Goal: Transaction & Acquisition: Purchase product/service

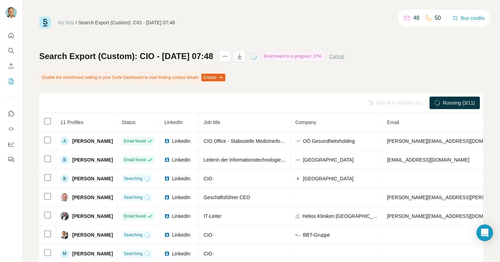
scroll to position [51, 0]
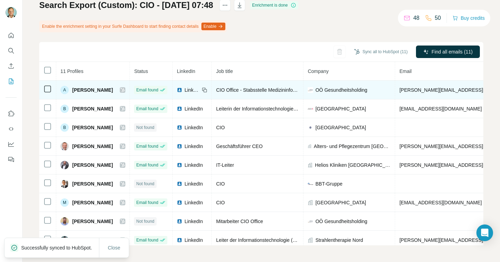
click at [125, 91] on icon at bounding box center [122, 90] width 4 height 6
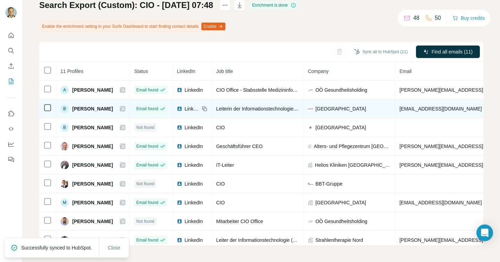
click at [125, 110] on icon at bounding box center [122, 109] width 4 height 6
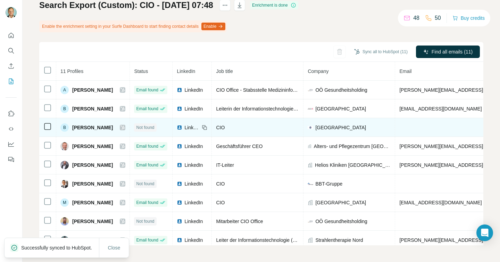
click at [125, 125] on icon at bounding box center [122, 128] width 4 height 6
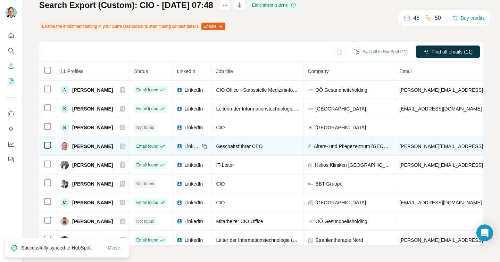
click at [125, 145] on icon at bounding box center [122, 146] width 4 height 6
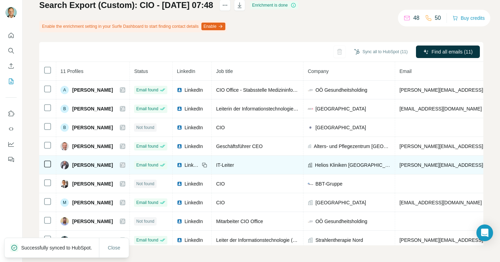
click at [125, 164] on icon at bounding box center [123, 165] width 4 height 4
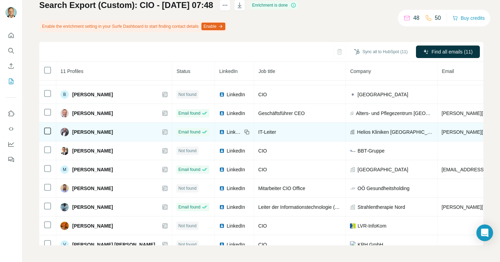
scroll to position [35, 0]
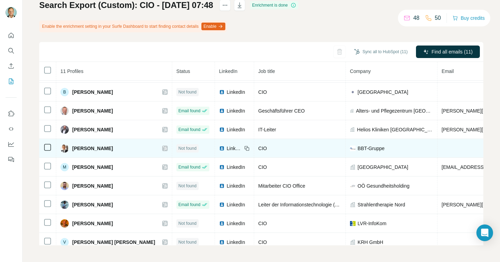
click at [163, 147] on icon at bounding box center [165, 148] width 4 height 6
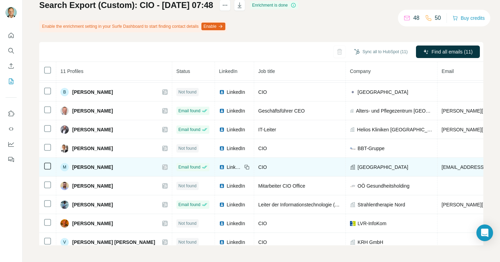
click at [163, 169] on icon at bounding box center [165, 167] width 4 height 6
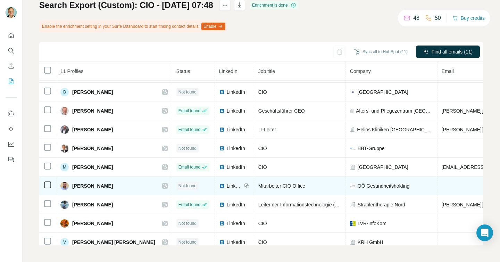
click at [163, 184] on icon at bounding box center [165, 186] width 4 height 4
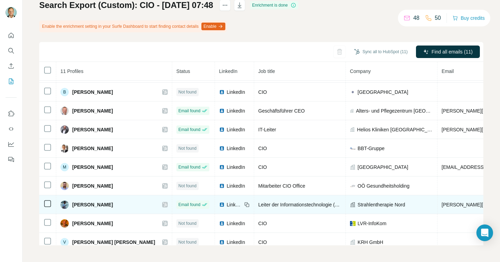
click at [163, 205] on icon at bounding box center [165, 205] width 4 height 6
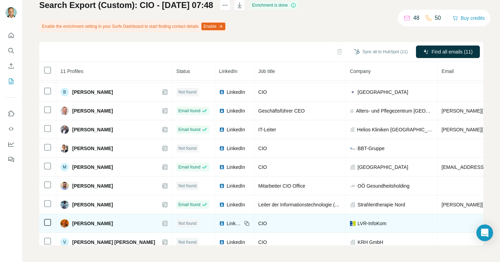
click at [163, 225] on icon at bounding box center [165, 224] width 4 height 6
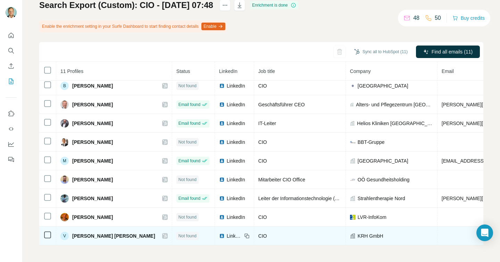
click at [163, 237] on icon at bounding box center [165, 236] width 4 height 6
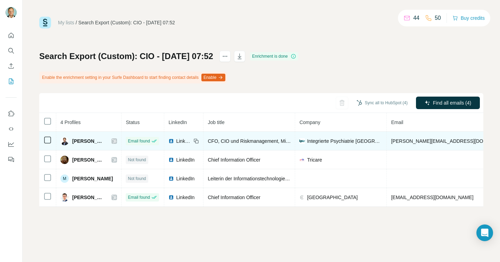
click at [116, 140] on icon at bounding box center [115, 141] width 4 height 4
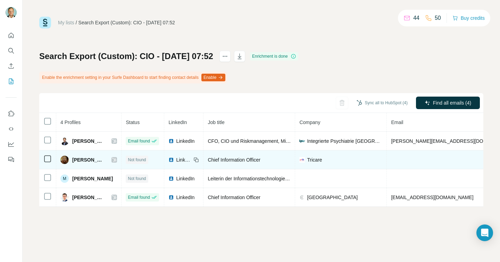
click at [116, 159] on icon at bounding box center [114, 160] width 4 height 6
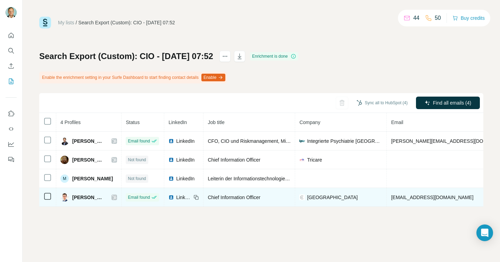
click at [116, 198] on icon at bounding box center [114, 197] width 4 height 6
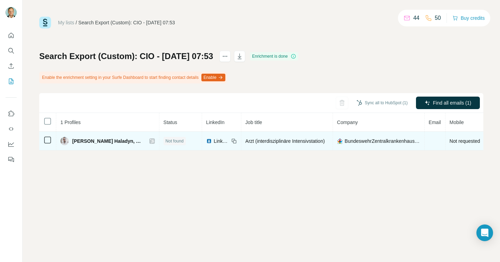
click at [150, 141] on icon at bounding box center [152, 141] width 4 height 6
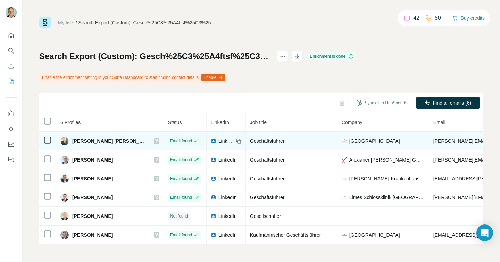
click at [155, 141] on icon at bounding box center [157, 141] width 4 height 4
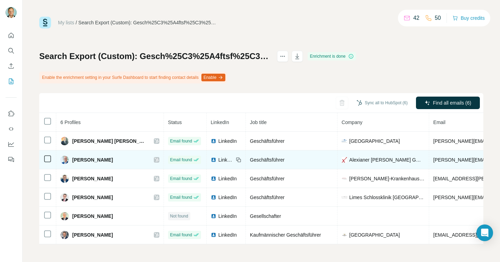
click at [155, 159] on icon at bounding box center [157, 160] width 4 height 6
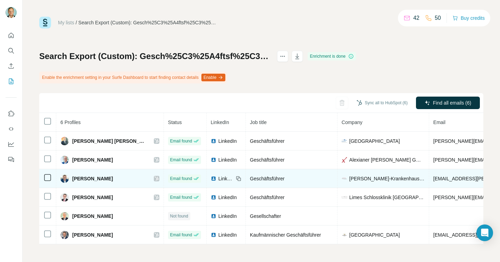
click at [155, 177] on icon at bounding box center [157, 179] width 4 height 6
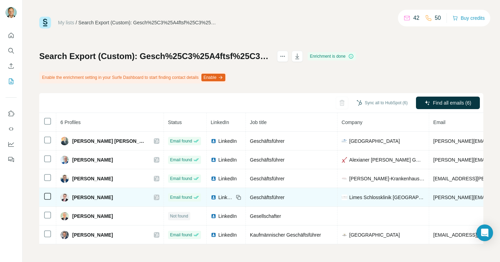
click at [155, 197] on icon at bounding box center [157, 197] width 4 height 6
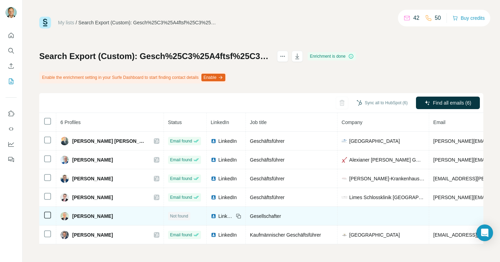
click at [127, 215] on div "Thomas Gärtner" at bounding box center [109, 216] width 99 height 8
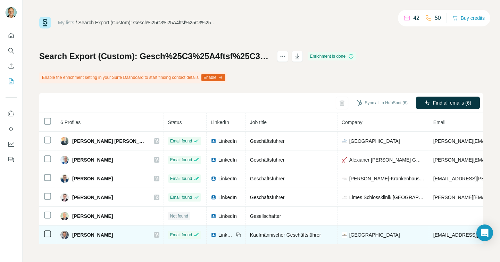
click at [155, 234] on icon at bounding box center [157, 235] width 4 height 6
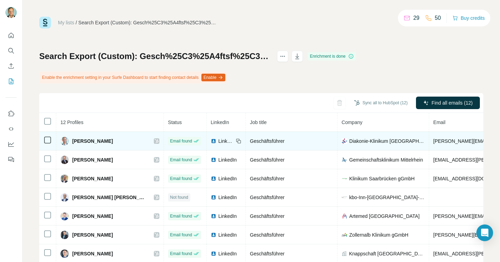
click at [155, 142] on icon at bounding box center [157, 141] width 4 height 6
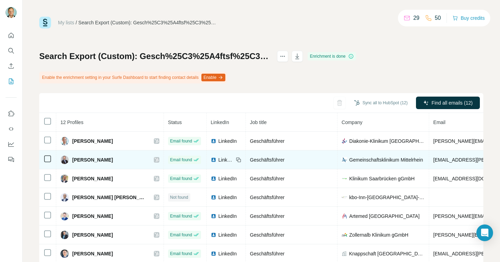
click at [155, 158] on icon at bounding box center [157, 160] width 4 height 6
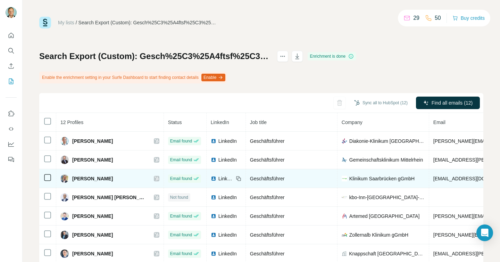
click at [155, 179] on icon at bounding box center [157, 179] width 4 height 6
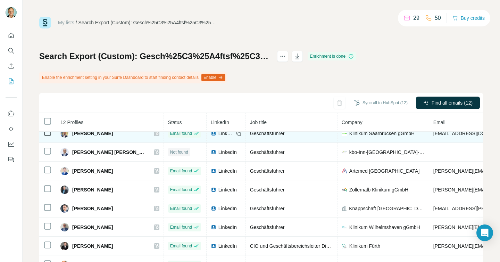
scroll to position [44, 0]
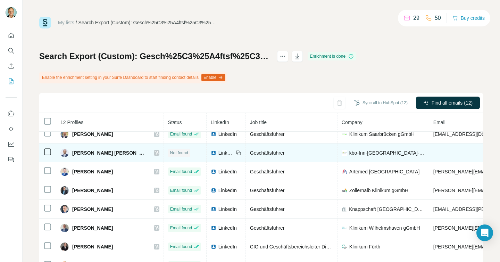
click at [155, 152] on icon at bounding box center [157, 153] width 4 height 4
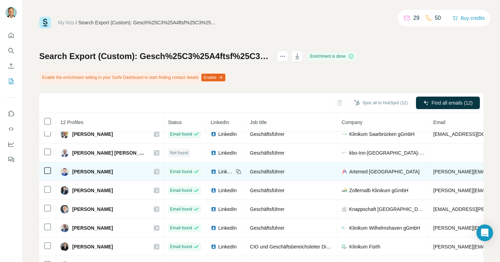
click at [155, 171] on icon at bounding box center [157, 171] width 4 height 4
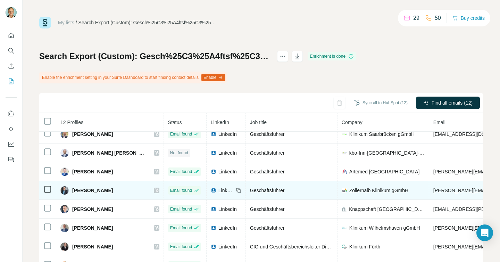
click at [155, 189] on icon at bounding box center [157, 191] width 4 height 6
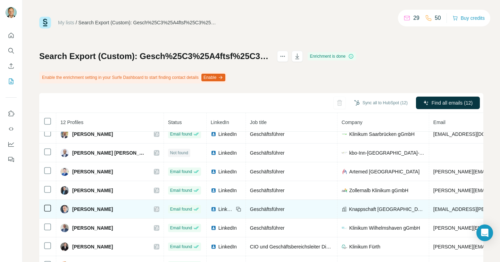
click at [155, 207] on icon at bounding box center [157, 209] width 4 height 6
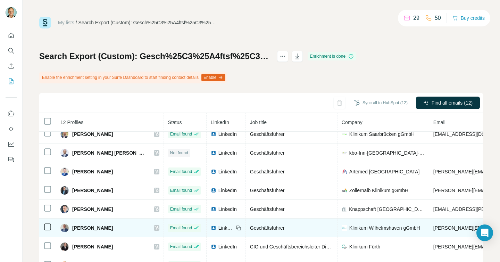
click at [155, 227] on icon at bounding box center [157, 228] width 4 height 6
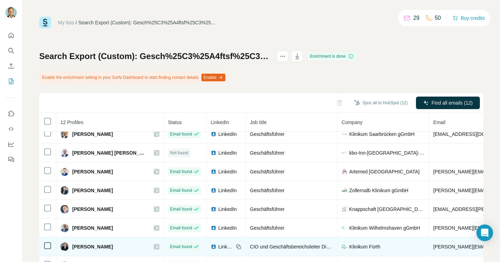
click at [155, 247] on icon at bounding box center [157, 247] width 4 height 6
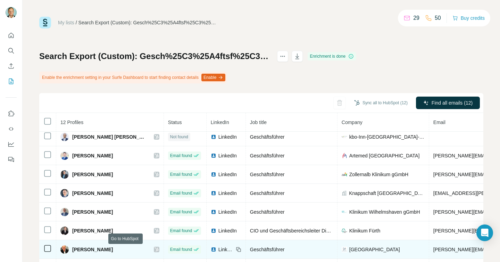
click at [155, 249] on icon at bounding box center [157, 250] width 4 height 6
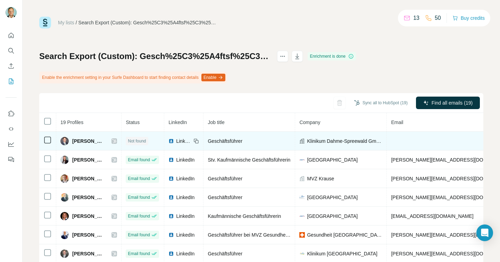
click at [112, 142] on icon at bounding box center [114, 141] width 4 height 6
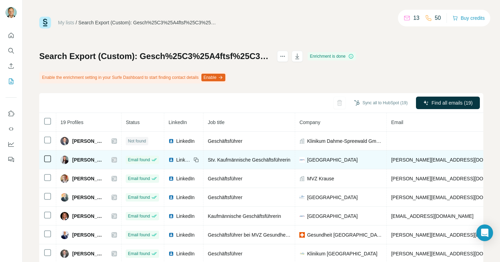
click at [114, 160] on icon at bounding box center [115, 160] width 4 height 4
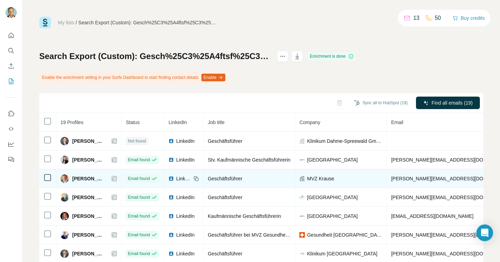
click at [113, 177] on icon at bounding box center [115, 178] width 4 height 4
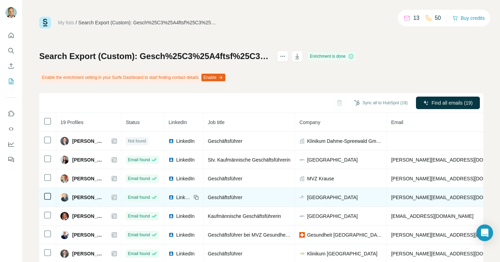
click at [114, 198] on icon at bounding box center [114, 197] width 4 height 6
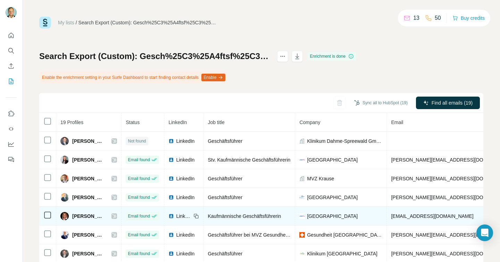
click at [113, 217] on icon at bounding box center [114, 216] width 4 height 6
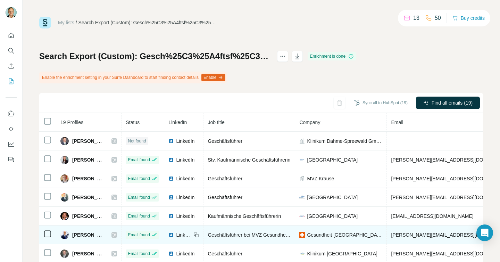
click at [113, 234] on icon at bounding box center [114, 235] width 4 height 6
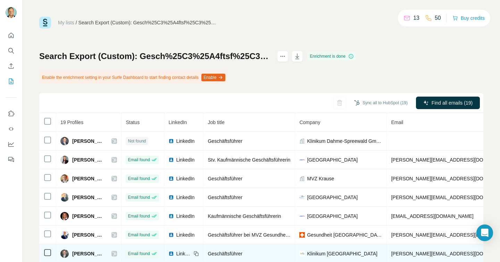
click at [113, 252] on icon at bounding box center [114, 254] width 4 height 6
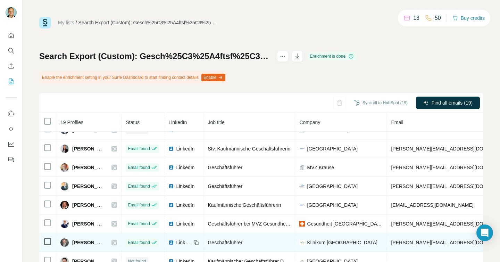
scroll to position [23, 0]
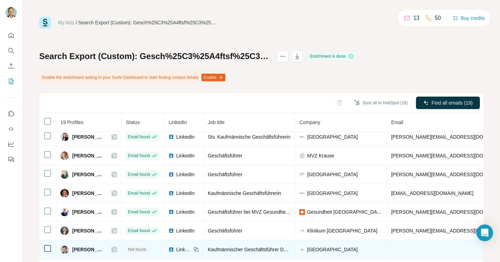
click at [116, 247] on icon at bounding box center [114, 250] width 4 height 6
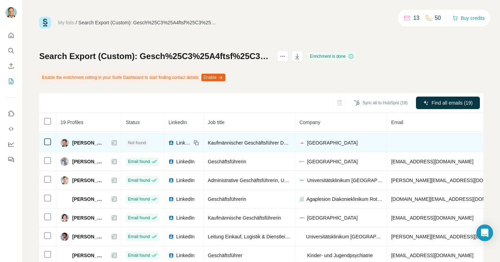
scroll to position [129, 0]
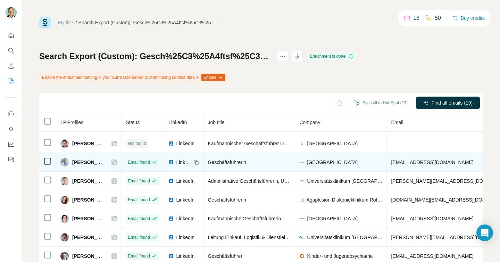
click at [116, 162] on icon at bounding box center [114, 162] width 4 height 6
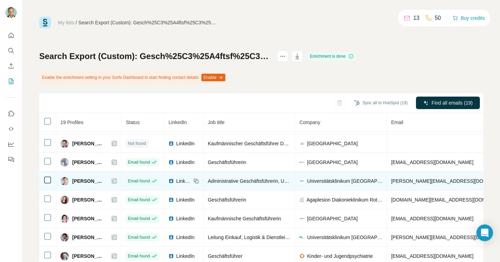
click at [116, 179] on icon at bounding box center [114, 181] width 4 height 6
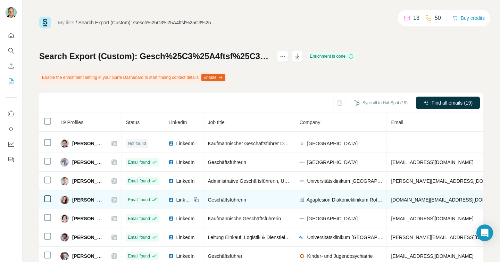
click at [116, 199] on icon at bounding box center [114, 200] width 4 height 6
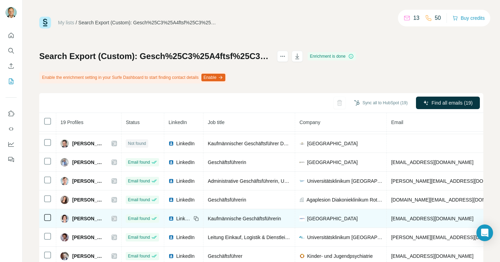
click at [116, 218] on icon at bounding box center [115, 218] width 4 height 4
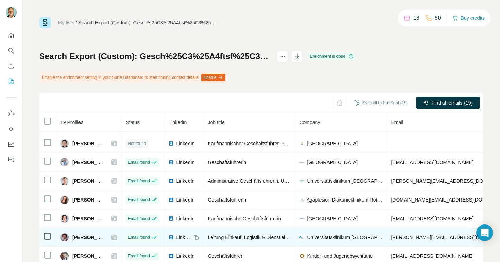
click at [116, 236] on icon at bounding box center [114, 237] width 4 height 6
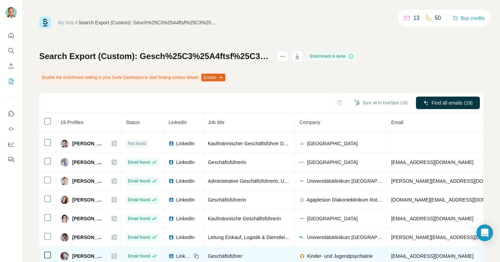
click at [116, 254] on icon at bounding box center [114, 256] width 4 height 6
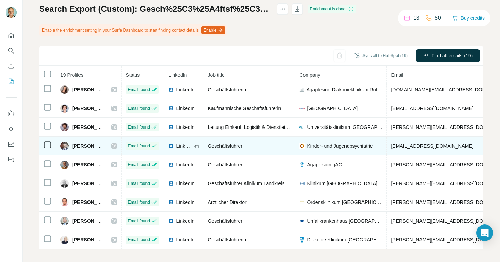
scroll to position [51, 0]
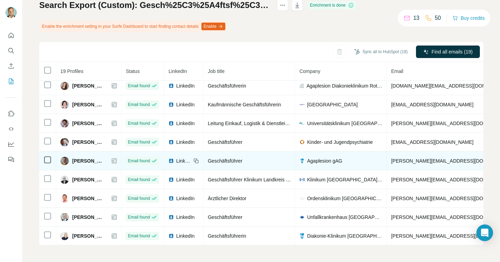
click at [116, 160] on icon at bounding box center [114, 161] width 4 height 6
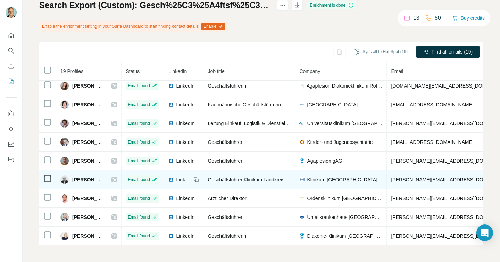
click at [116, 178] on icon at bounding box center [114, 180] width 4 height 6
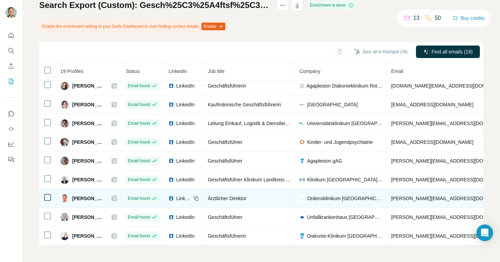
click at [116, 198] on icon at bounding box center [115, 198] width 4 height 4
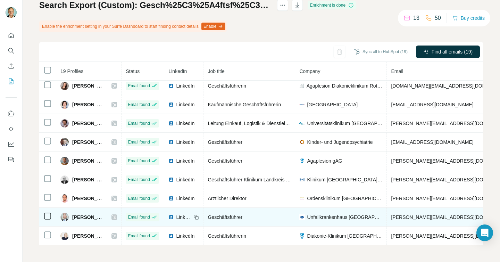
click at [116, 216] on icon at bounding box center [114, 217] width 4 height 6
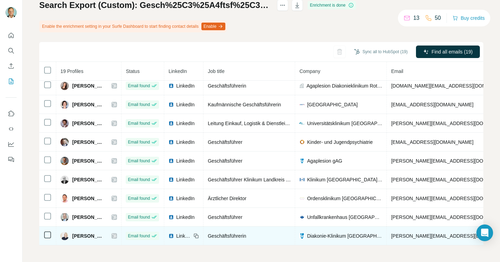
click at [116, 236] on icon at bounding box center [114, 236] width 4 height 6
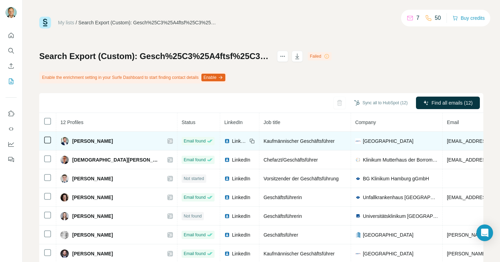
click at [168, 139] on icon at bounding box center [170, 141] width 4 height 6
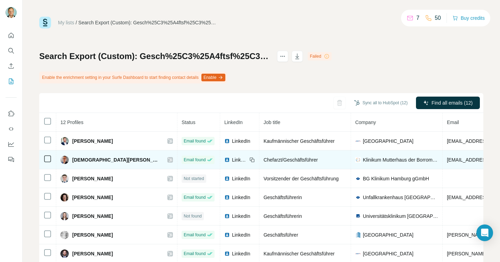
click at [168, 159] on icon at bounding box center [170, 160] width 4 height 6
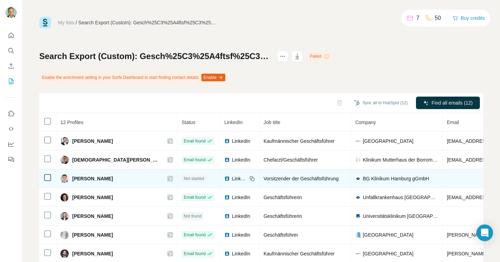
click at [168, 178] on icon at bounding box center [170, 179] width 4 height 6
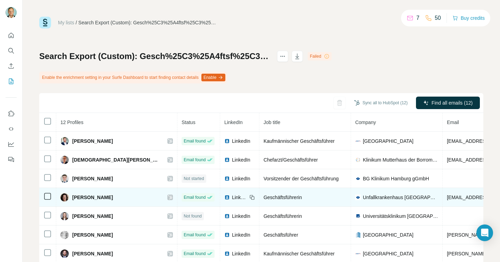
click at [168, 197] on icon at bounding box center [170, 197] width 4 height 6
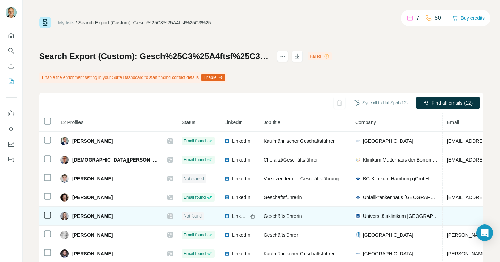
click at [168, 215] on icon at bounding box center [170, 216] width 4 height 6
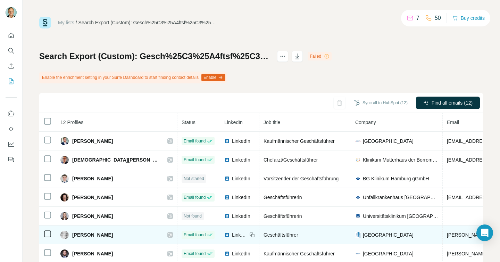
click at [168, 237] on icon at bounding box center [170, 235] width 4 height 6
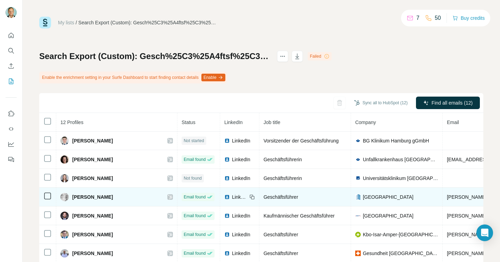
scroll to position [60, 0]
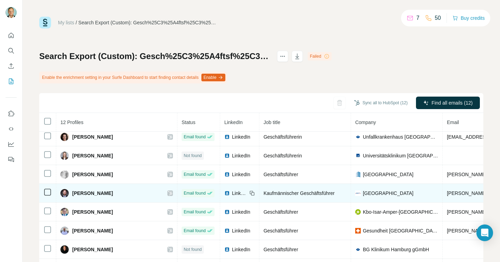
click at [168, 193] on icon at bounding box center [170, 193] width 4 height 6
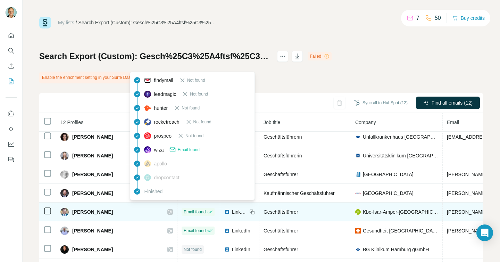
scroll to position [51, 0]
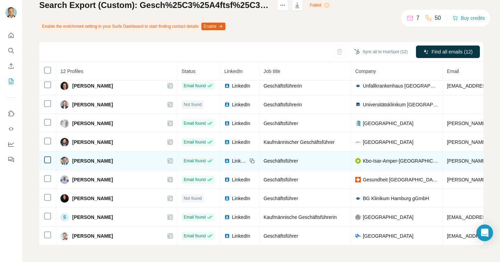
click at [168, 160] on icon at bounding box center [170, 161] width 4 height 6
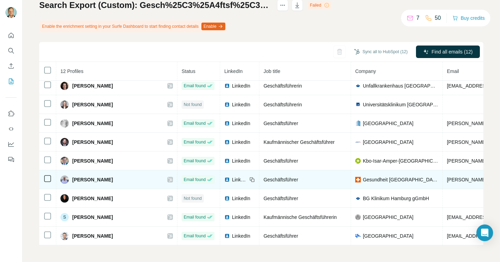
click at [168, 177] on icon at bounding box center [170, 180] width 4 height 6
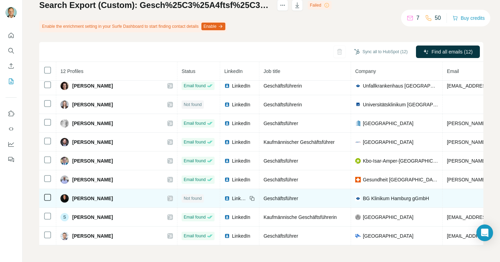
click at [168, 198] on icon at bounding box center [170, 199] width 4 height 6
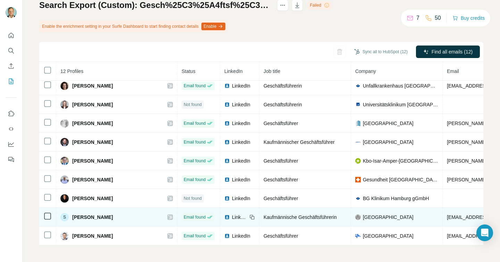
click at [168, 217] on icon at bounding box center [170, 217] width 4 height 4
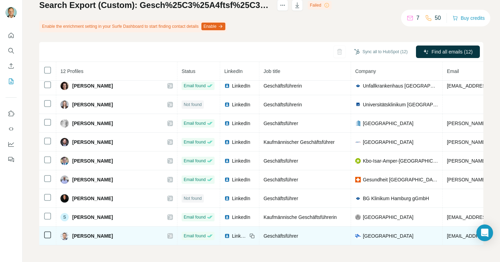
click at [168, 235] on icon at bounding box center [170, 236] width 4 height 4
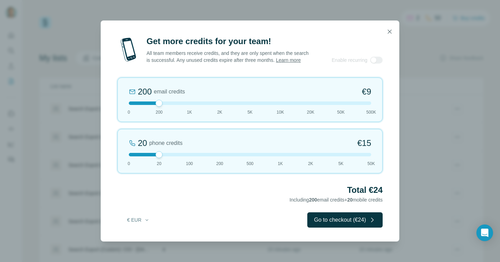
drag, startPoint x: 160, startPoint y: 108, endPoint x: 152, endPoint y: 105, distance: 8.5
click at [152, 105] on div at bounding box center [250, 102] width 242 height 3
drag, startPoint x: 159, startPoint y: 104, endPoint x: 168, endPoint y: 106, distance: 9.7
click at [168, 105] on div at bounding box center [250, 102] width 242 height 3
drag, startPoint x: 159, startPoint y: 157, endPoint x: 99, endPoint y: 150, distance: 60.1
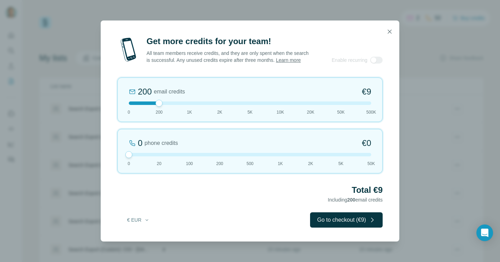
click at [99, 150] on div "Get more credits for your team! All team members receive credits, and they are …" at bounding box center [250, 131] width 500 height 262
click at [326, 216] on button "Go to checkout (€9)" at bounding box center [346, 219] width 73 height 15
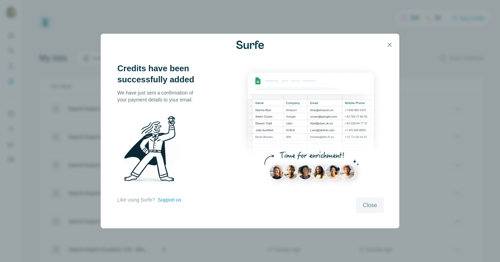
click at [374, 201] on span "Close" at bounding box center [370, 205] width 14 height 8
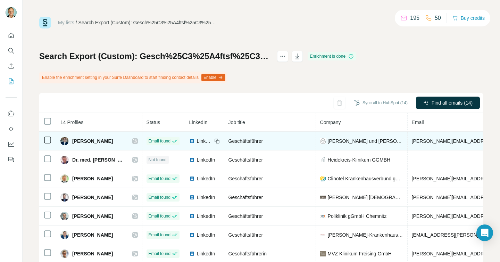
click at [133, 142] on icon at bounding box center [135, 141] width 4 height 6
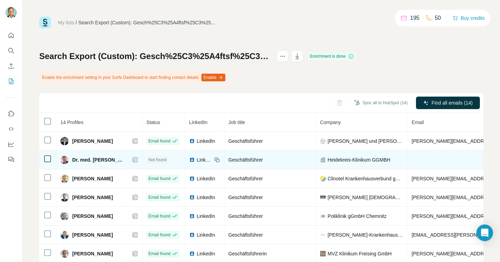
click at [133, 158] on icon at bounding box center [135, 160] width 4 height 4
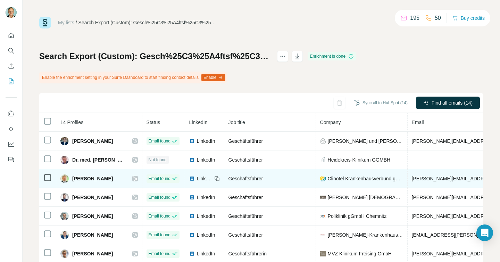
click at [133, 178] on icon at bounding box center [135, 179] width 4 height 6
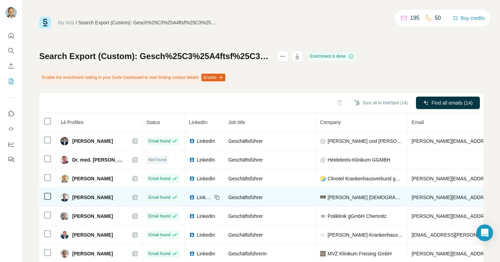
click at [133, 198] on icon at bounding box center [135, 197] width 4 height 4
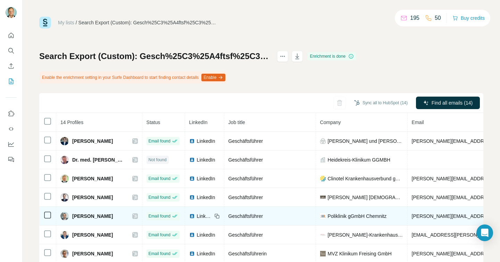
click at [133, 214] on icon at bounding box center [135, 216] width 4 height 6
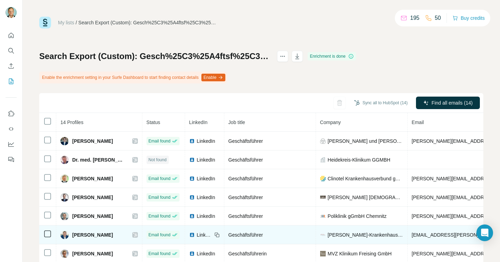
click at [133, 233] on icon at bounding box center [135, 235] width 4 height 6
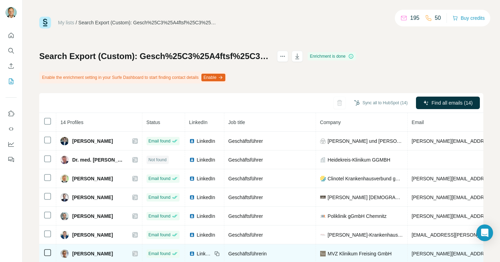
click at [133, 252] on icon at bounding box center [135, 254] width 4 height 6
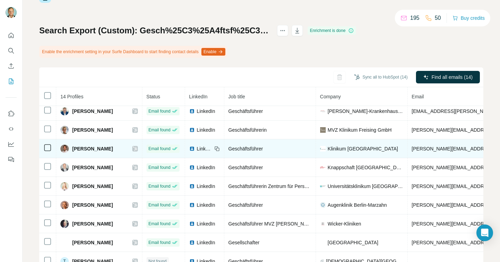
scroll to position [25, 0]
click at [133, 146] on icon at bounding box center [135, 149] width 4 height 6
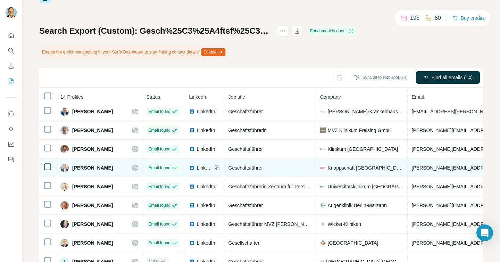
click at [133, 167] on icon at bounding box center [135, 168] width 4 height 6
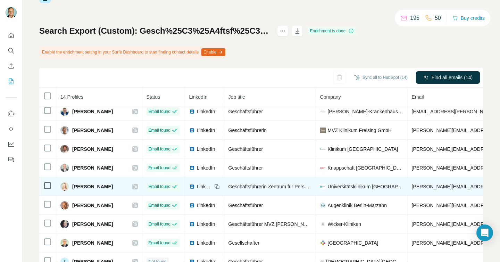
click at [133, 184] on icon at bounding box center [135, 187] width 4 height 6
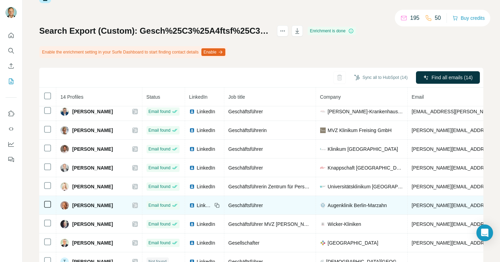
click at [133, 205] on icon at bounding box center [135, 205] width 4 height 6
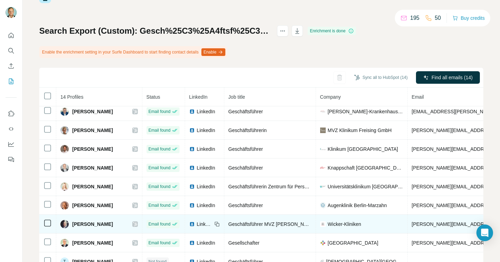
click at [133, 222] on icon at bounding box center [135, 224] width 4 height 6
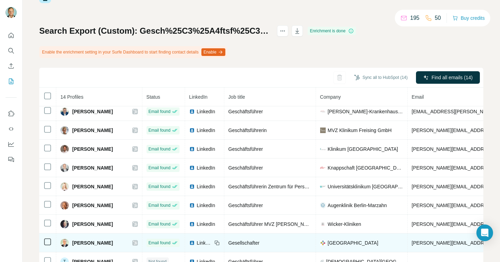
click at [133, 241] on icon at bounding box center [135, 243] width 4 height 6
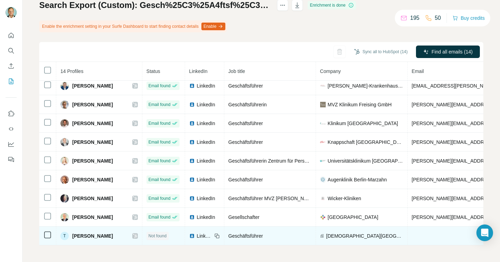
click at [124, 232] on div "T Thomas Drathen" at bounding box center [98, 236] width 77 height 8
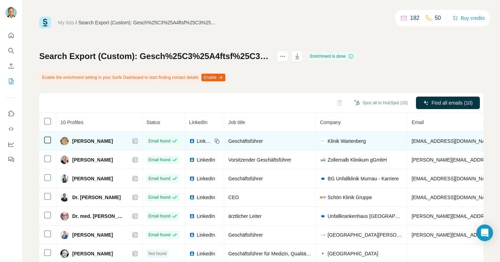
click at [137, 140] on icon at bounding box center [135, 141] width 4 height 4
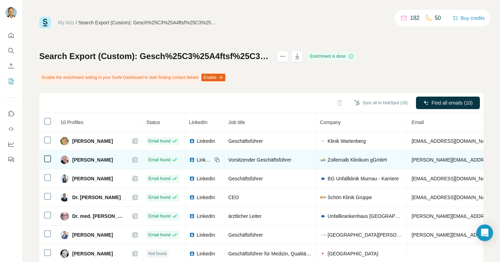
click at [137, 158] on icon at bounding box center [135, 160] width 4 height 6
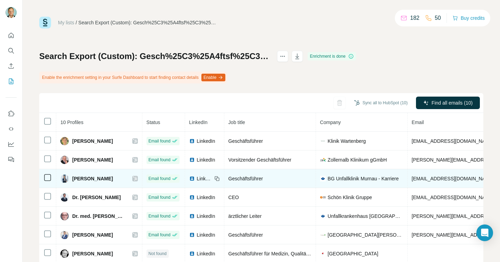
click at [137, 177] on icon at bounding box center [135, 179] width 4 height 6
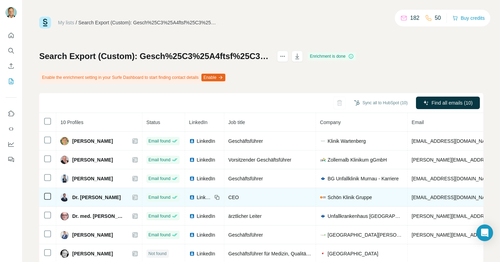
click at [137, 197] on icon at bounding box center [135, 197] width 4 height 6
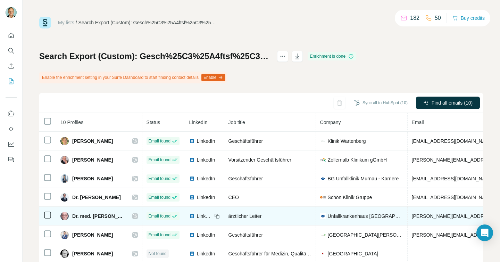
click at [137, 214] on icon at bounding box center [135, 216] width 4 height 6
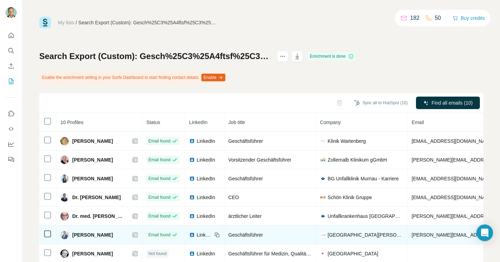
click at [137, 233] on icon at bounding box center [135, 235] width 4 height 4
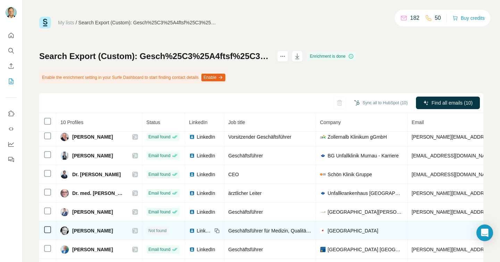
click at [137, 229] on icon at bounding box center [135, 230] width 4 height 4
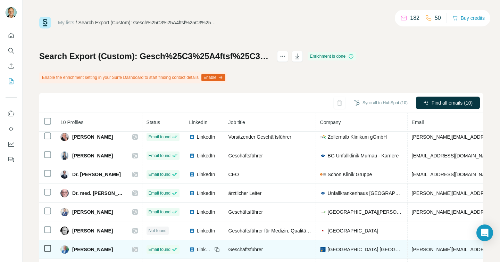
click at [137, 248] on icon at bounding box center [135, 250] width 4 height 6
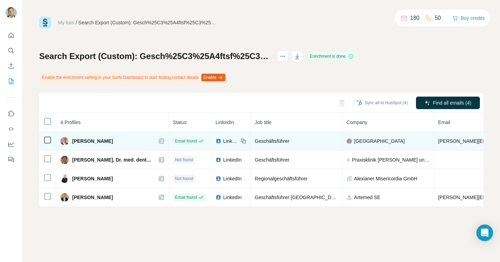
click at [159, 141] on icon at bounding box center [161, 141] width 4 height 6
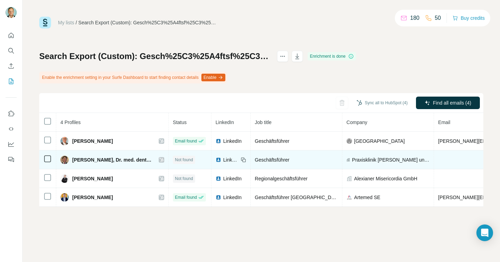
click at [159, 159] on icon at bounding box center [161, 160] width 4 height 6
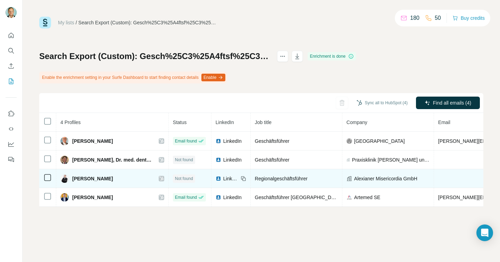
click at [159, 178] on icon at bounding box center [161, 179] width 4 height 6
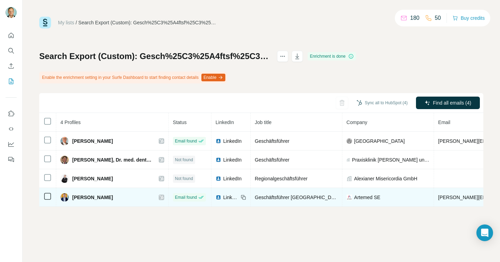
click at [159, 198] on icon at bounding box center [161, 197] width 4 height 6
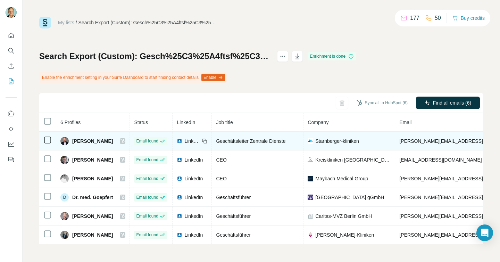
click at [122, 139] on icon at bounding box center [122, 141] width 4 height 6
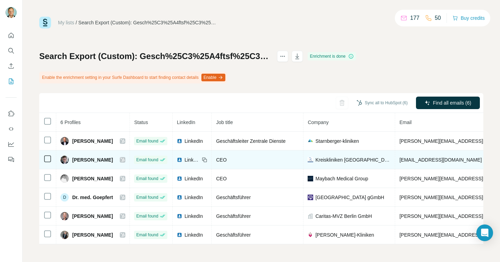
click at [124, 158] on icon at bounding box center [122, 160] width 4 height 6
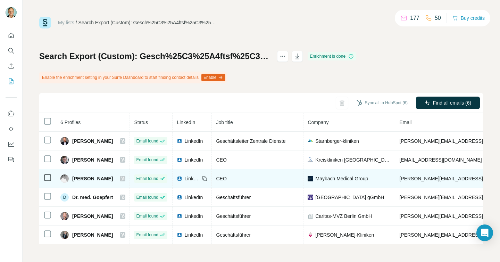
click at [123, 178] on icon at bounding box center [122, 179] width 4 height 6
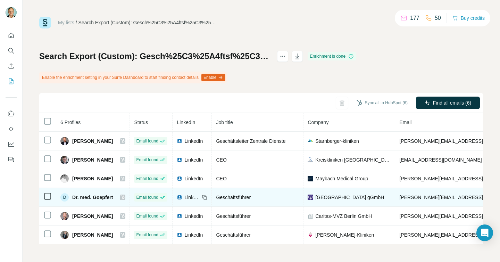
click at [122, 197] on icon at bounding box center [122, 197] width 4 height 6
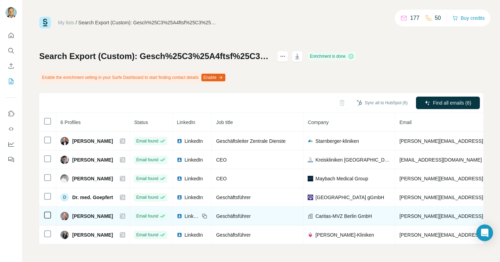
click at [124, 217] on icon at bounding box center [122, 216] width 4 height 6
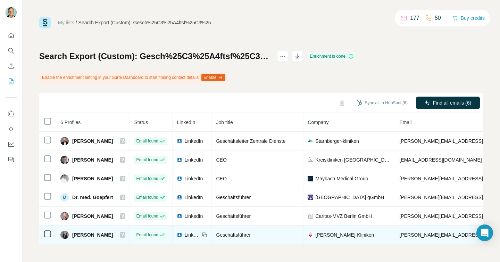
click at [123, 233] on icon at bounding box center [122, 235] width 4 height 6
